Goal: Find specific page/section: Locate a particular part of the current website

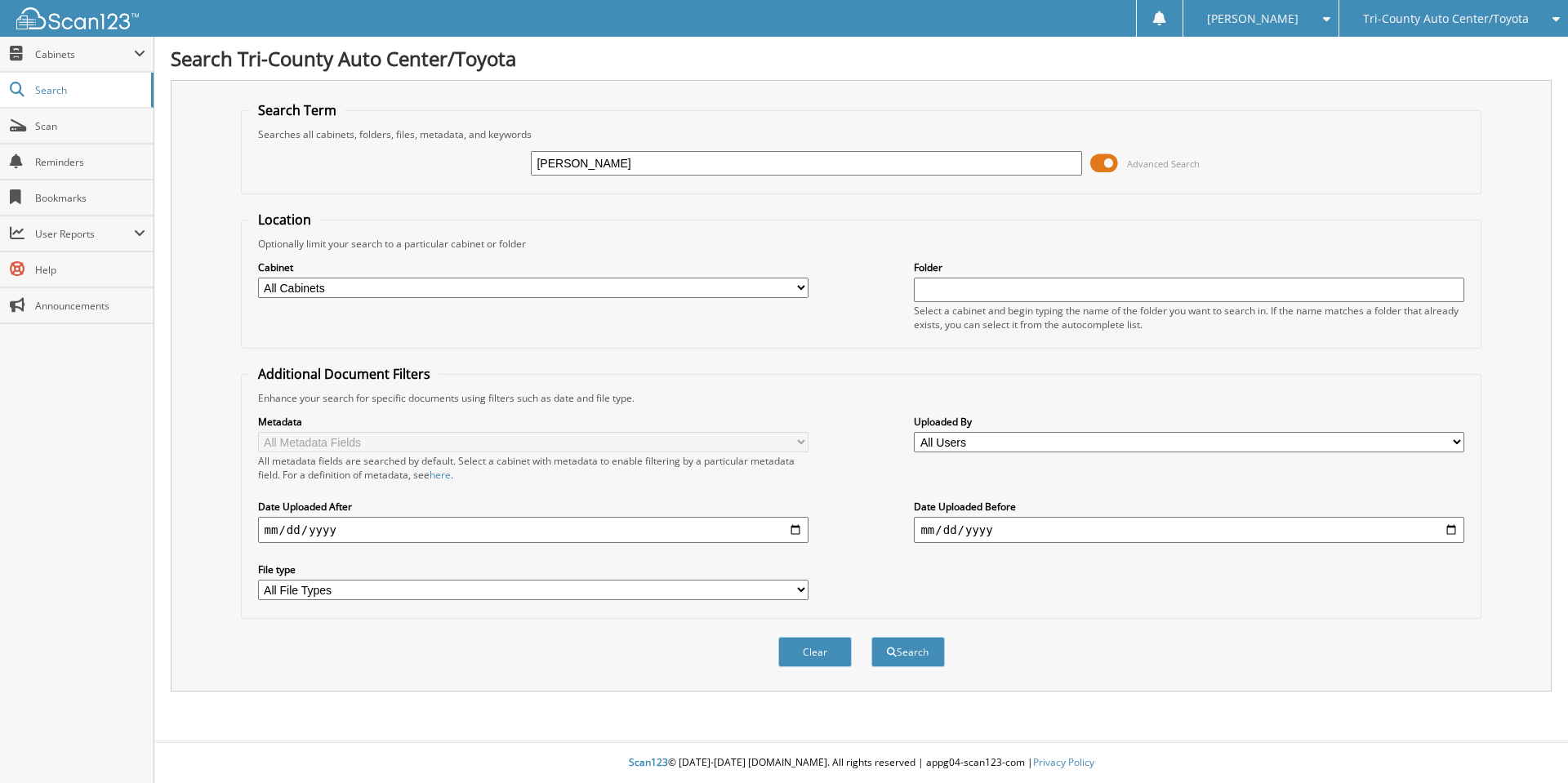
type input "[PERSON_NAME]"
click at [871, 637] on button "Search" at bounding box center [907, 651] width 73 height 30
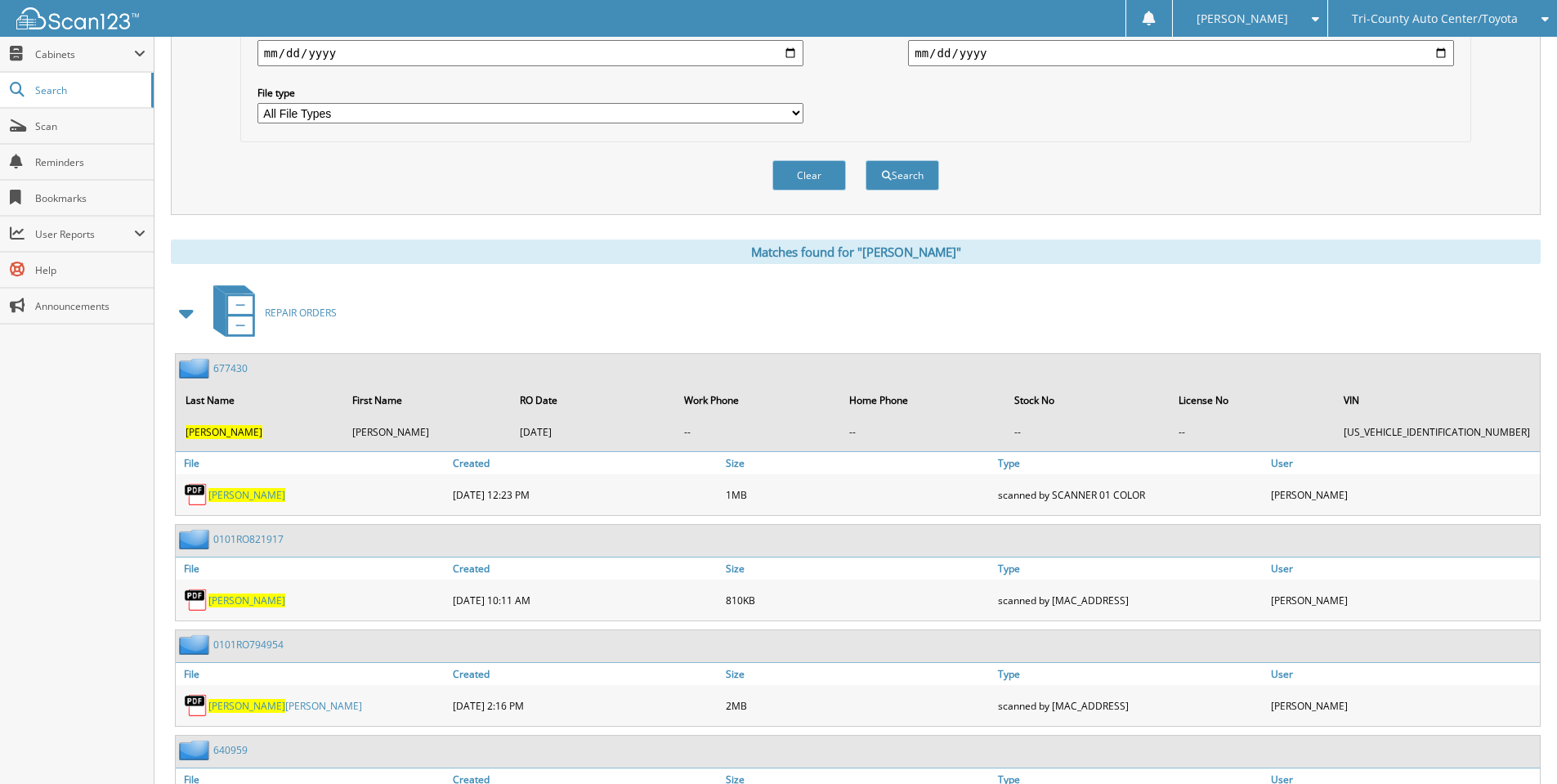
scroll to position [546, 0]
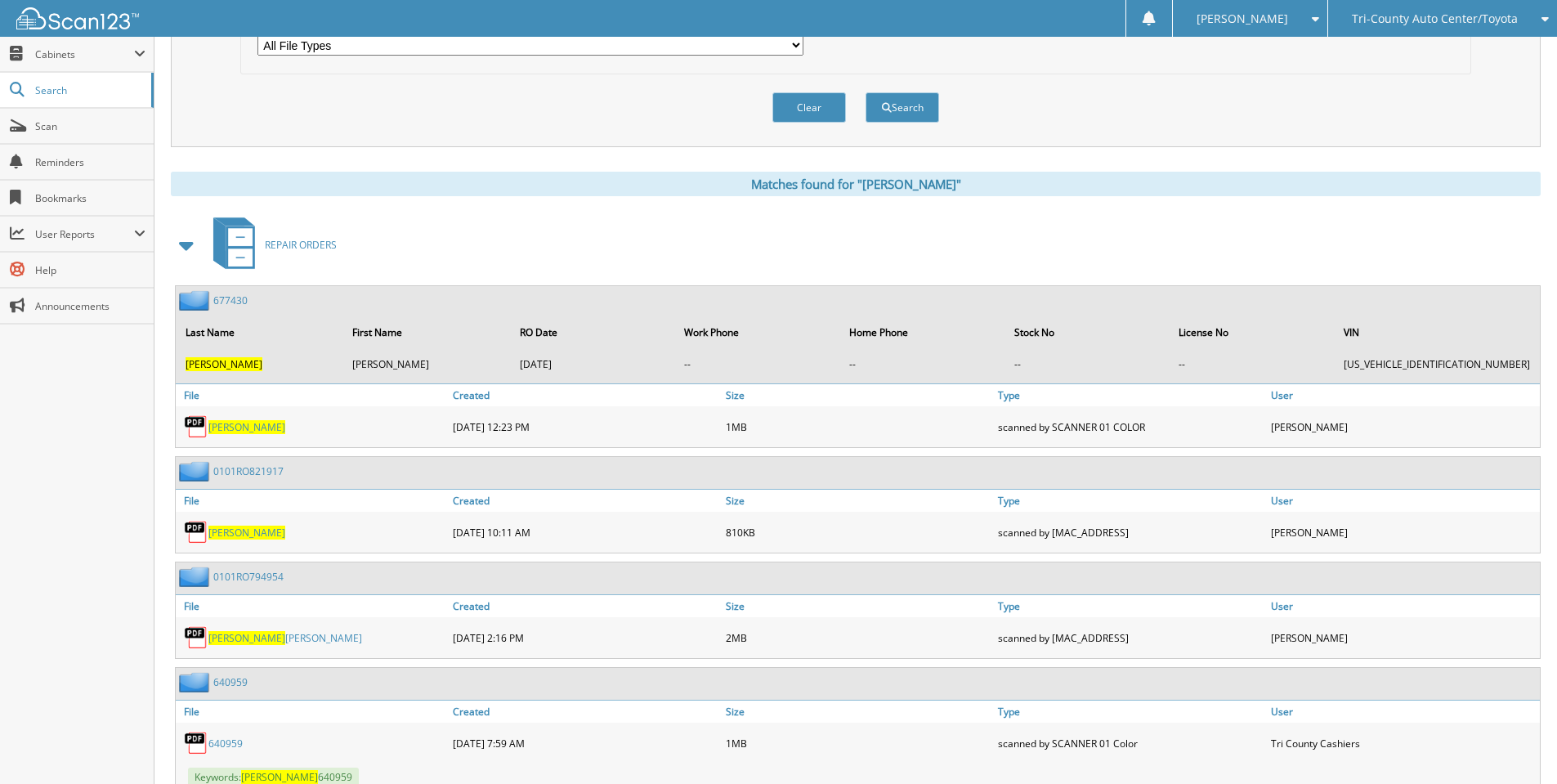
click at [198, 244] on span at bounding box center [187, 245] width 23 height 29
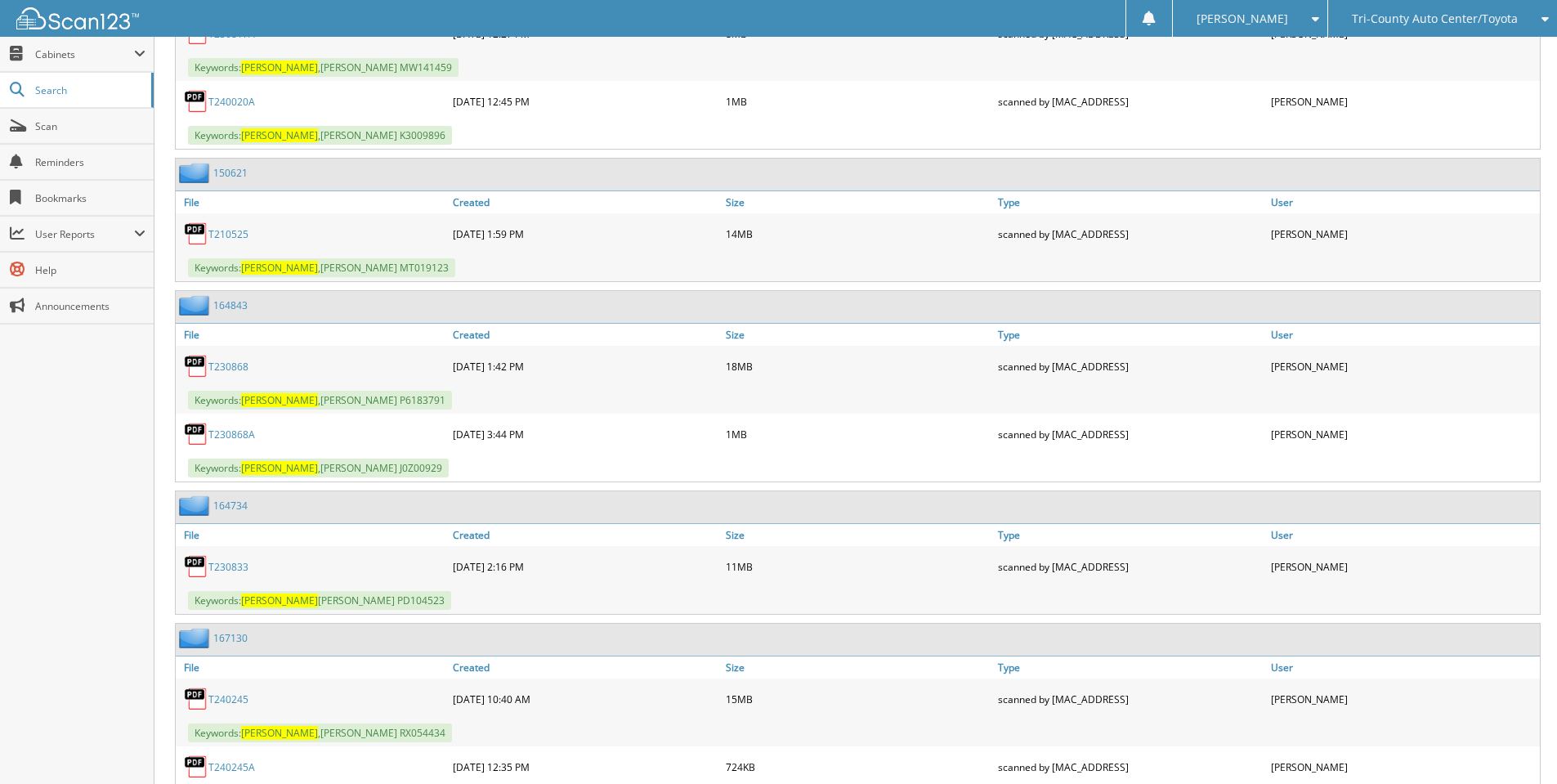
scroll to position [1019, 0]
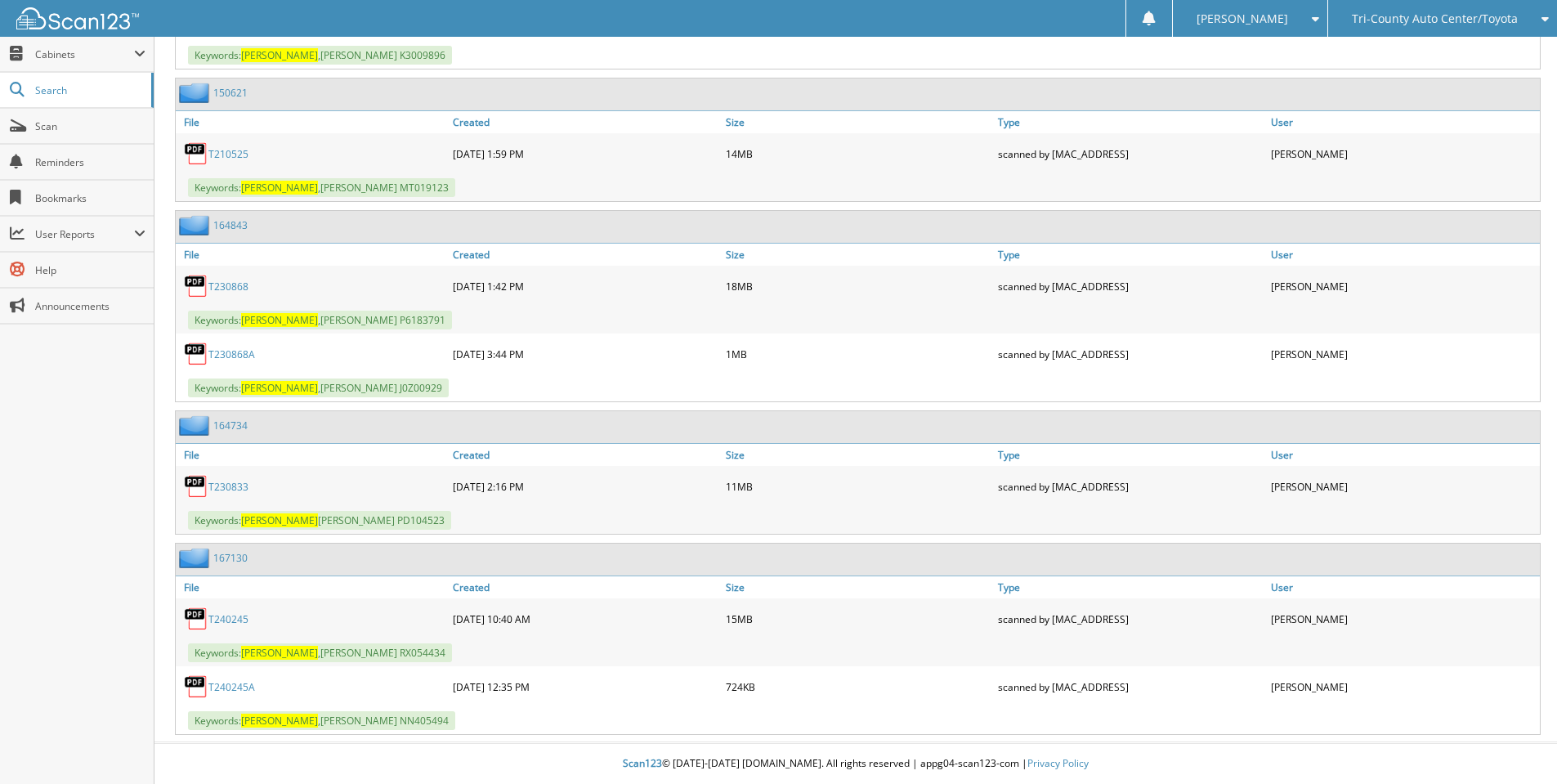
click at [233, 488] on link "T230833" at bounding box center [228, 487] width 40 height 14
